Goal: Navigation & Orientation: Find specific page/section

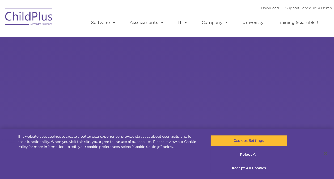
select select "MEDIUM"
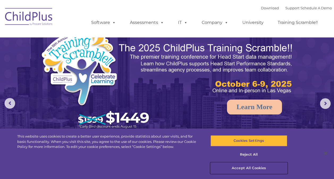
click at [249, 168] on button "Accept All Cookies" at bounding box center [249, 168] width 77 height 11
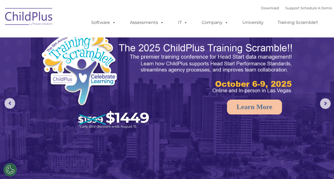
click at [249, 168] on img at bounding box center [167, 105] width 334 height 210
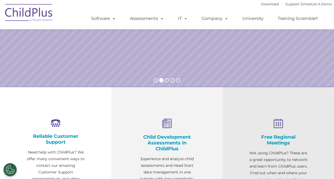
scroll to position [166, 0]
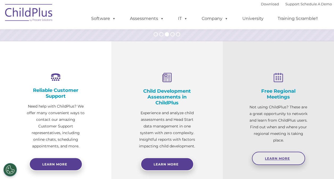
click at [275, 161] on link "Learn More" at bounding box center [278, 158] width 53 height 13
click at [50, 79] on icon at bounding box center [56, 77] width 58 height 9
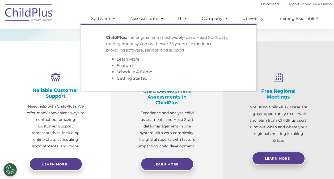
click at [95, 19] on link "Software" at bounding box center [103, 18] width 35 height 11
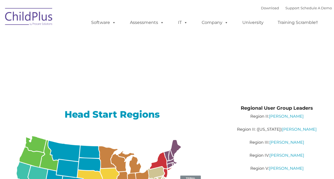
type input ""
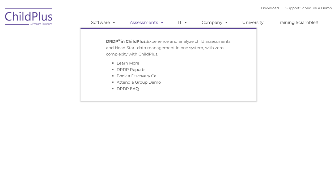
type input ""
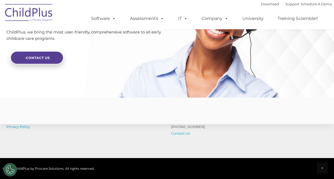
scroll to position [1326, 0]
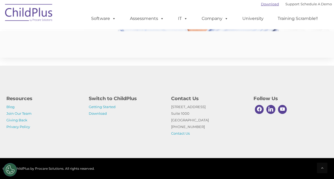
click at [265, 5] on link "Download" at bounding box center [270, 4] width 18 height 4
click at [286, 20] on link "Training Scramble!!" at bounding box center [298, 18] width 51 height 11
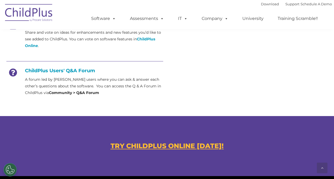
scroll to position [255, 0]
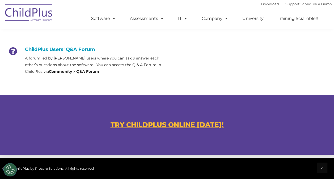
click at [195, 126] on u "TRY CHILDPLUS ONLINE TODAY!" at bounding box center [167, 125] width 113 height 8
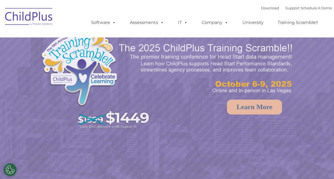
select select "MEDIUM"
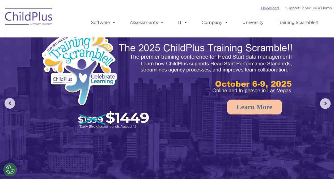
click at [265, 9] on link "Download" at bounding box center [270, 8] width 18 height 4
click at [261, 9] on link "Download" at bounding box center [270, 8] width 18 height 4
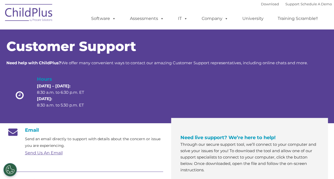
click at [45, 154] on link "Send Us An Email" at bounding box center [44, 152] width 38 height 5
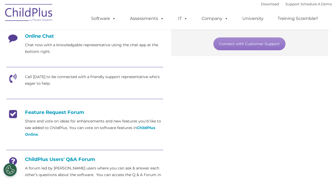
scroll to position [156, 0]
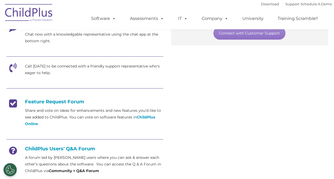
click at [103, 33] on p "Chat now with a knowledgable representative using the chat app at the bottom ri…" at bounding box center [94, 37] width 138 height 13
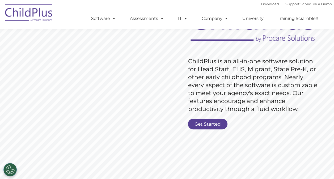
scroll to position [103, 0]
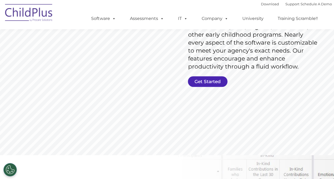
click at [207, 78] on link "Get Started" at bounding box center [208, 81] width 40 height 11
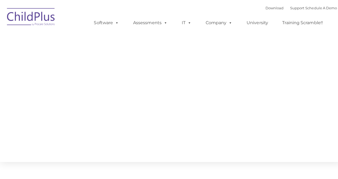
type input ""
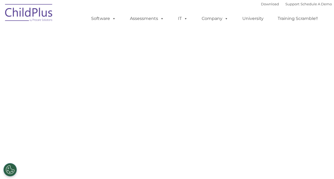
select select "MEDIUM"
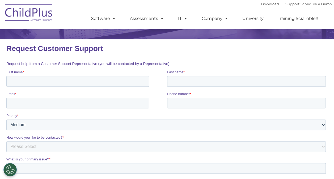
scroll to position [35, 0]
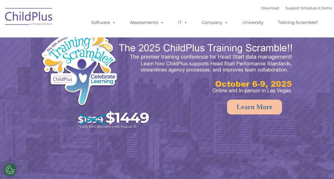
select select "MEDIUM"
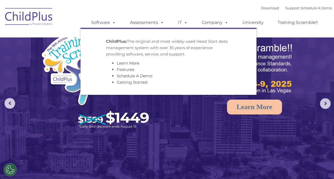
click at [102, 22] on link "Software" at bounding box center [103, 22] width 35 height 11
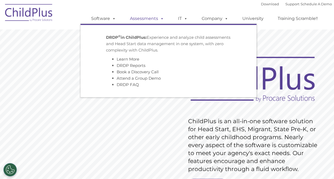
click at [141, 18] on link "Assessments" at bounding box center [147, 18] width 45 height 11
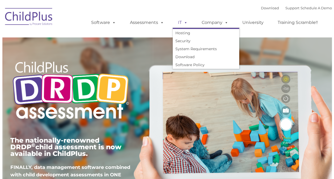
type input ""
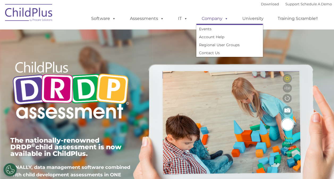
click at [210, 17] on link "Company" at bounding box center [214, 18] width 37 height 11
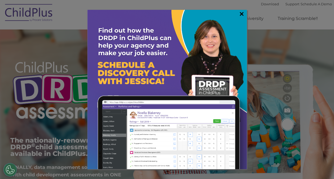
click at [242, 14] on link "×" at bounding box center [242, 13] width 6 height 5
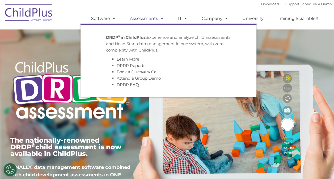
click at [136, 20] on link "Assessments" at bounding box center [147, 18] width 45 height 11
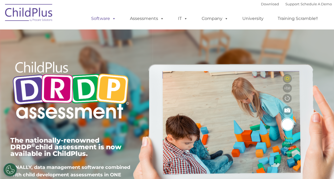
click at [97, 18] on link "Software" at bounding box center [103, 18] width 35 height 11
